Goal: Task Accomplishment & Management: Complete application form

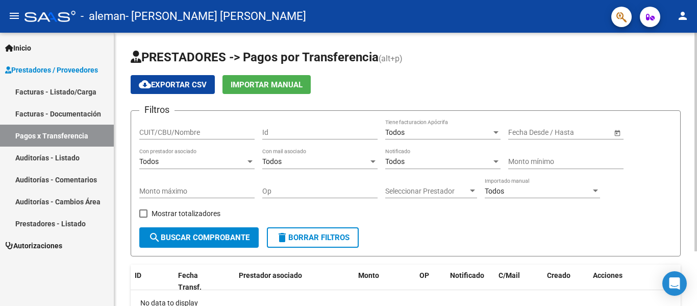
click at [687, 0] on html "menu - [PERSON_NAME] [PERSON_NAME] person Inicio Instructivos Contacto OS Prest…" at bounding box center [348, 153] width 697 height 306
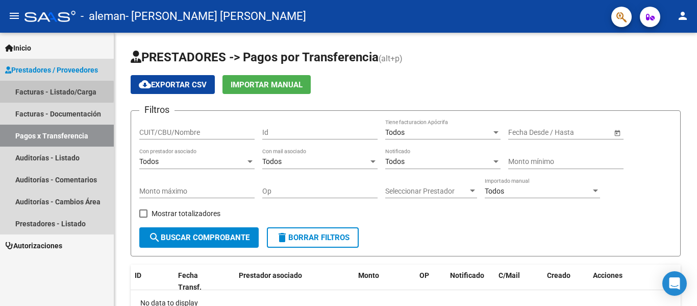
click at [28, 91] on link "Facturas - Listado/Carga" at bounding box center [57, 92] width 114 height 22
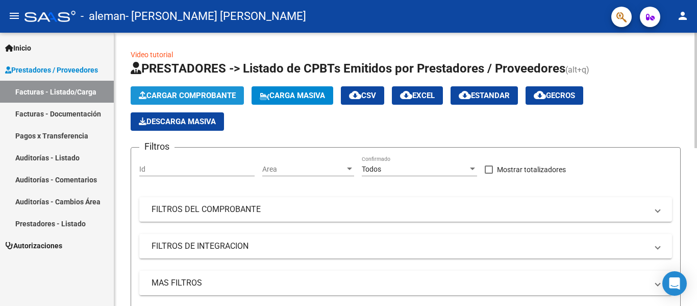
click at [170, 96] on span "Cargar Comprobante" at bounding box center [187, 95] width 97 height 9
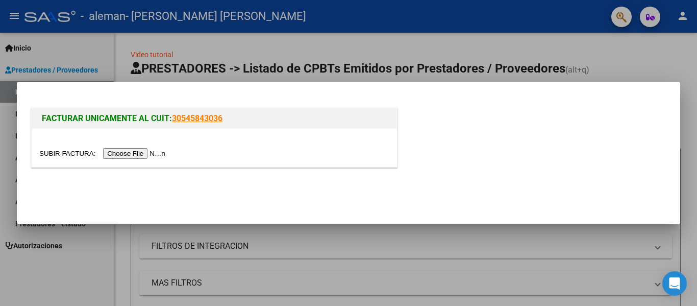
click at [150, 154] on input "file" at bounding box center [103, 153] width 129 height 11
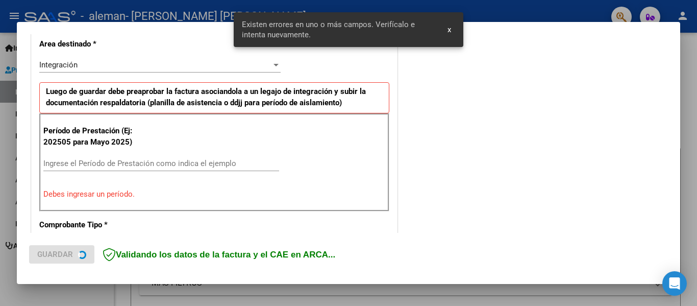
scroll to position [256, 0]
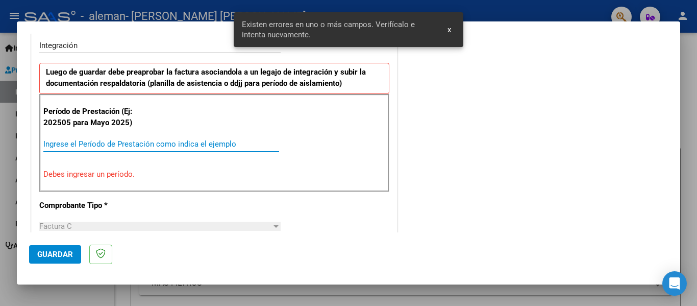
click at [206, 143] on input "Ingrese el Período de Prestación como indica el ejemplo" at bounding box center [161, 143] width 236 height 9
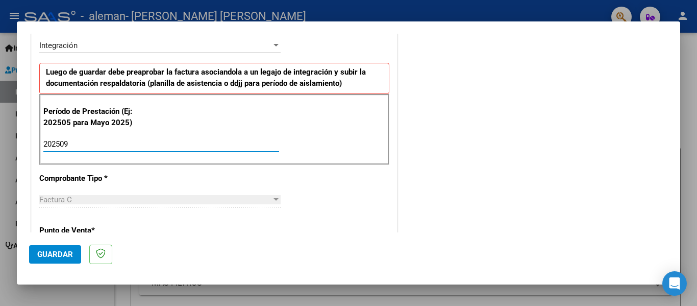
type input "202509"
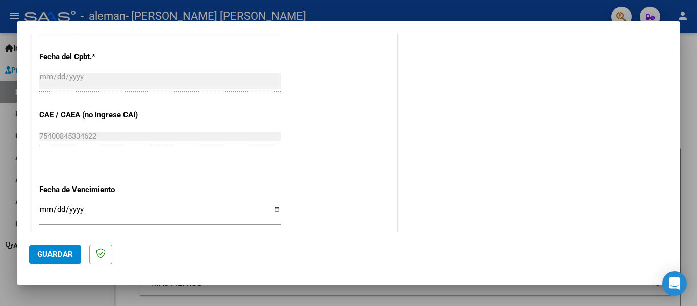
scroll to position [589, 0]
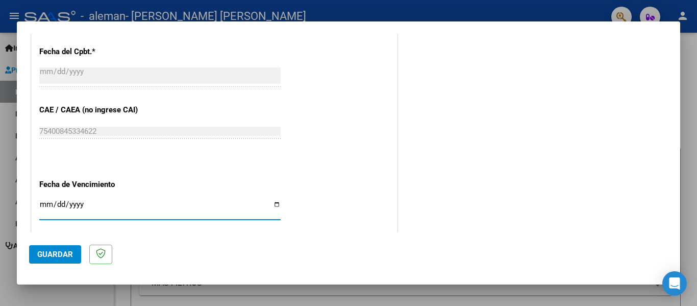
click at [275, 205] on input "Ingresar la fecha" at bounding box center [159, 208] width 241 height 16
type input "[DATE]"
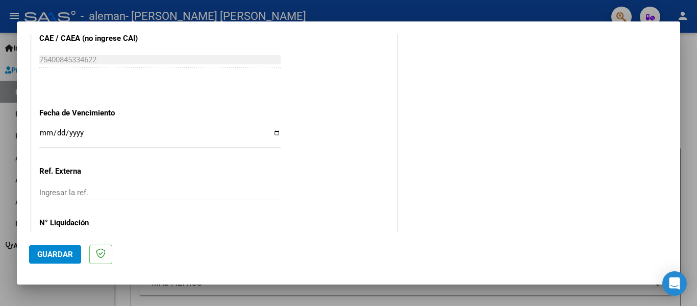
scroll to position [700, 0]
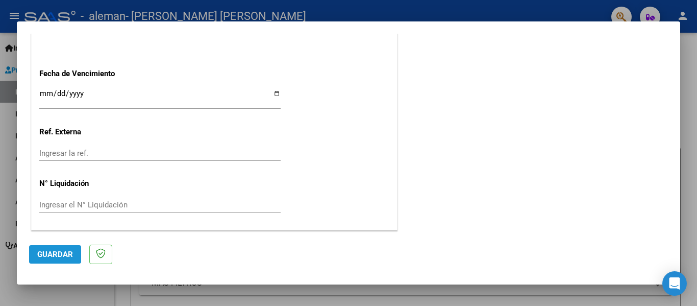
click at [38, 252] on span "Guardar" at bounding box center [55, 254] width 36 height 9
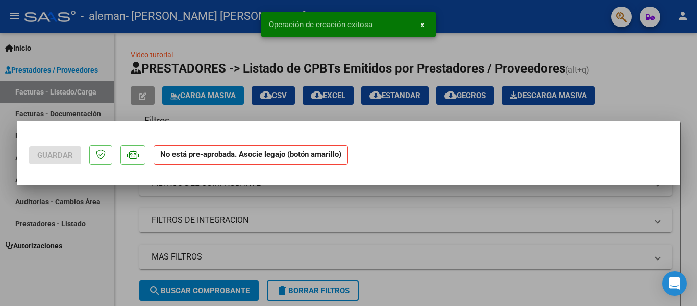
scroll to position [0, 0]
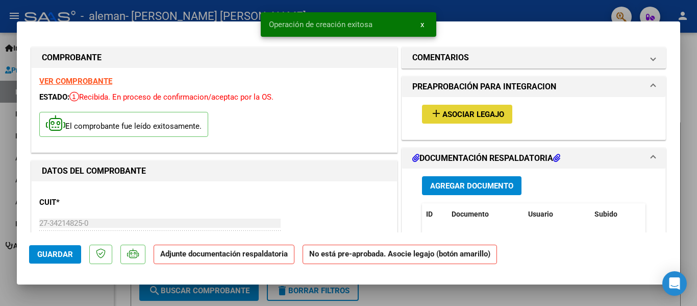
click at [460, 110] on span "Asociar Legajo" at bounding box center [473, 114] width 62 height 9
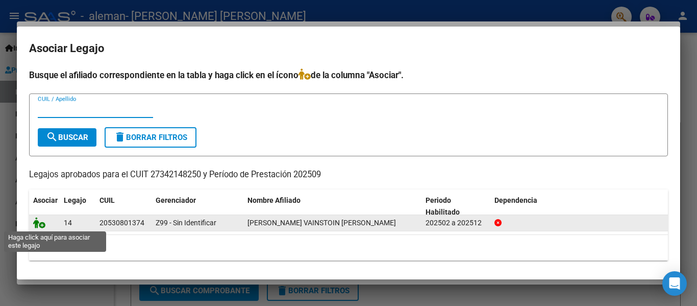
click at [42, 221] on icon at bounding box center [39, 222] width 12 height 11
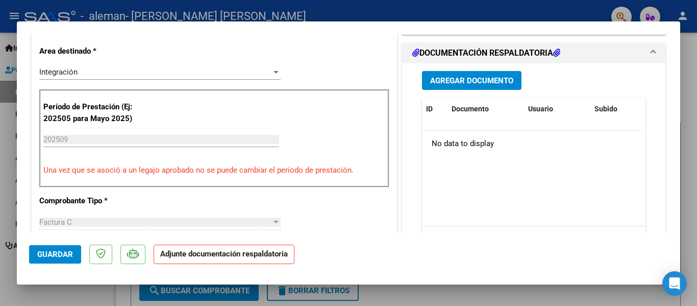
scroll to position [226, 0]
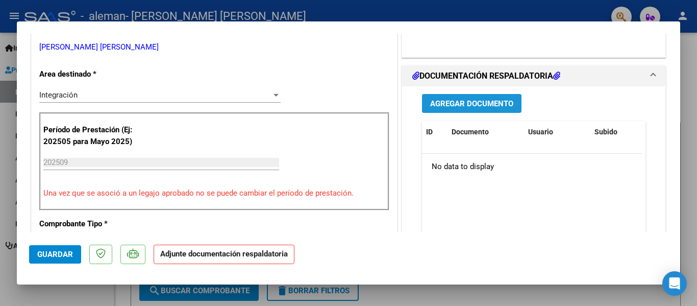
click at [503, 99] on span "Agregar Documento" at bounding box center [471, 103] width 83 height 9
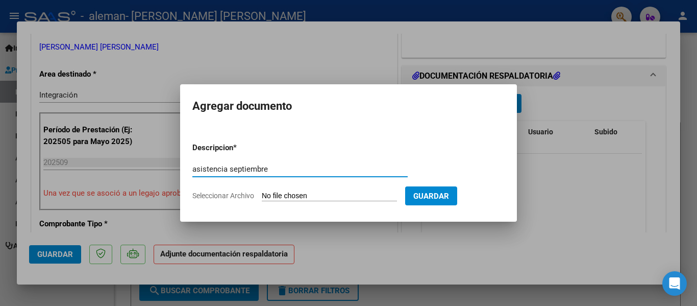
type input "asistencia septiembre"
click at [239, 197] on span "Seleccionar Archivo" at bounding box center [223, 195] width 62 height 8
click at [262, 197] on input "Seleccionar Archivo" at bounding box center [329, 196] width 135 height 10
type input "C:\fakepath\asistencia septiembre Vainstoin.pdf"
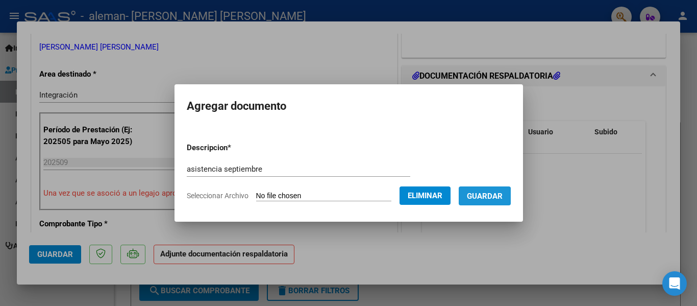
click at [495, 196] on span "Guardar" at bounding box center [485, 195] width 36 height 9
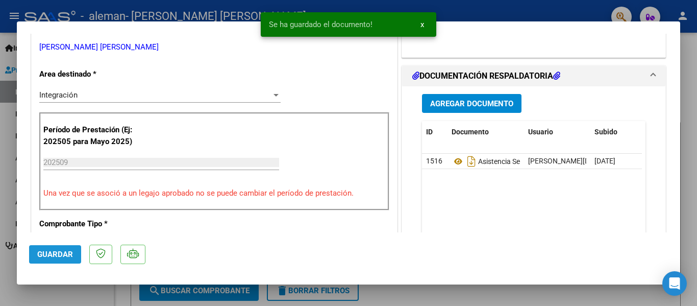
click at [60, 254] on span "Guardar" at bounding box center [55, 254] width 36 height 9
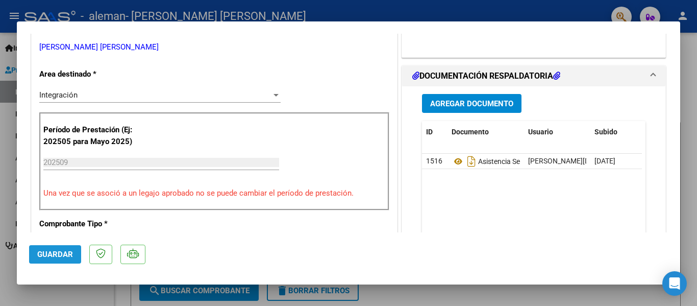
click at [56, 250] on span "Guardar" at bounding box center [55, 254] width 36 height 9
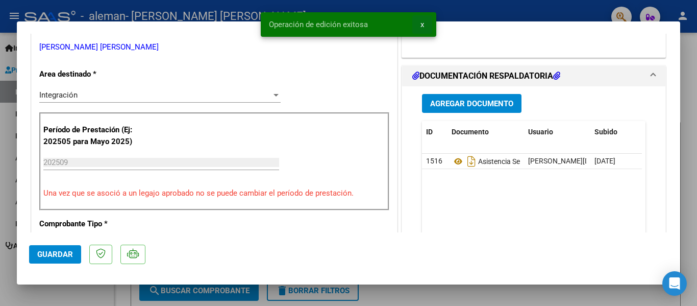
click at [420, 21] on span "x" at bounding box center [422, 24] width 4 height 9
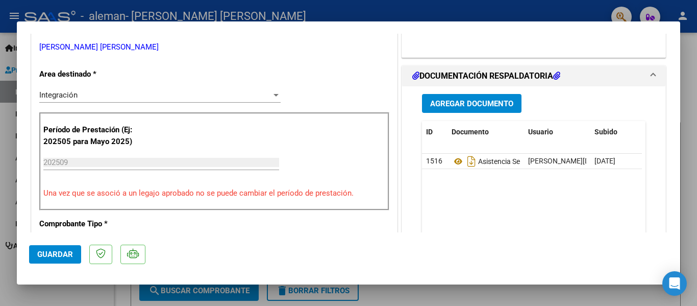
click at [510, 10] on div at bounding box center [348, 153] width 697 height 306
type input "$ 0,00"
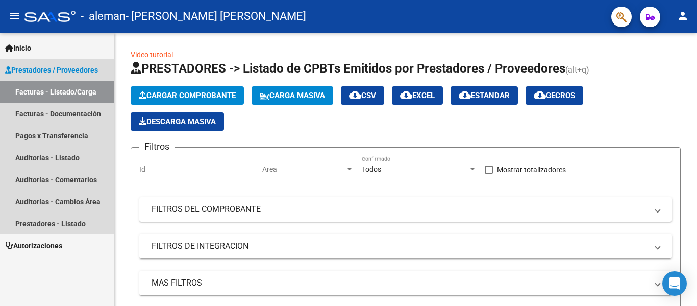
click at [70, 90] on link "Facturas - Listado/Carga" at bounding box center [57, 92] width 114 height 22
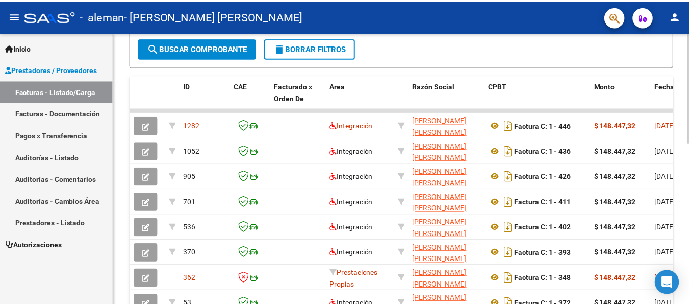
scroll to position [269, 0]
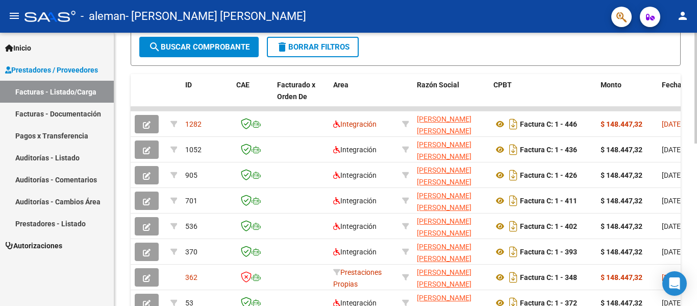
click at [697, 186] on div at bounding box center [695, 199] width 3 height 111
click at [679, 19] on mat-icon "person" at bounding box center [683, 16] width 12 height 12
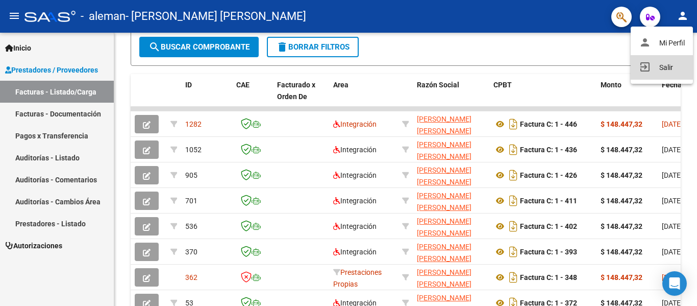
click at [666, 67] on button "exit_to_app Salir" at bounding box center [662, 67] width 62 height 24
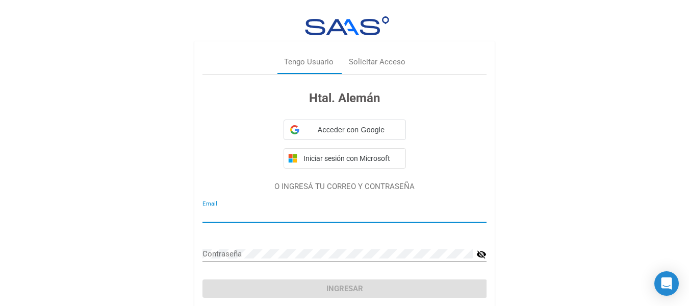
type input "[PERSON_NAME][DOMAIN_NAME][EMAIL_ADDRESS][DOMAIN_NAME]"
